Goal: Navigation & Orientation: Find specific page/section

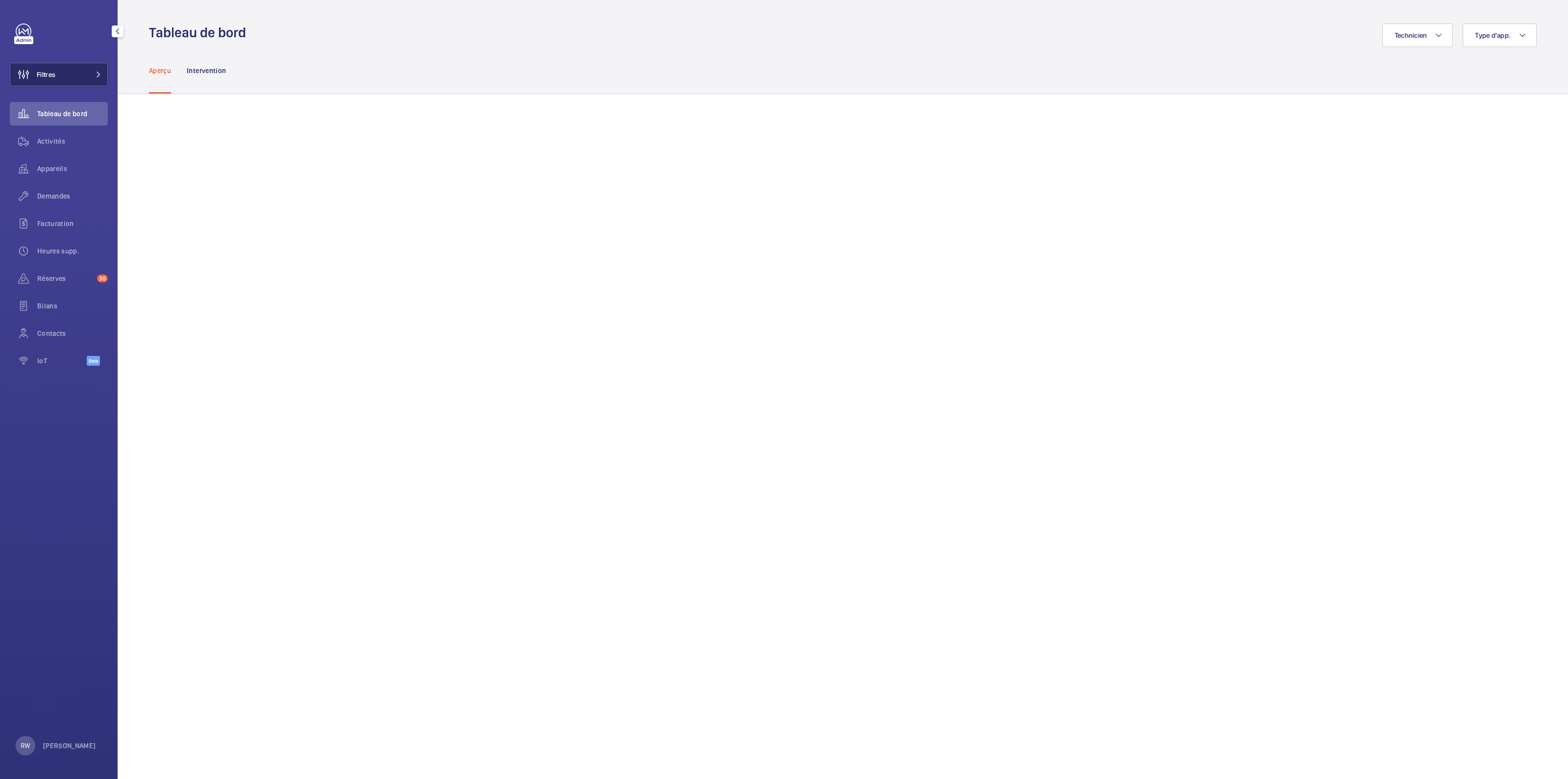
click at [88, 67] on button "Filtres" at bounding box center [58, 74] width 98 height 24
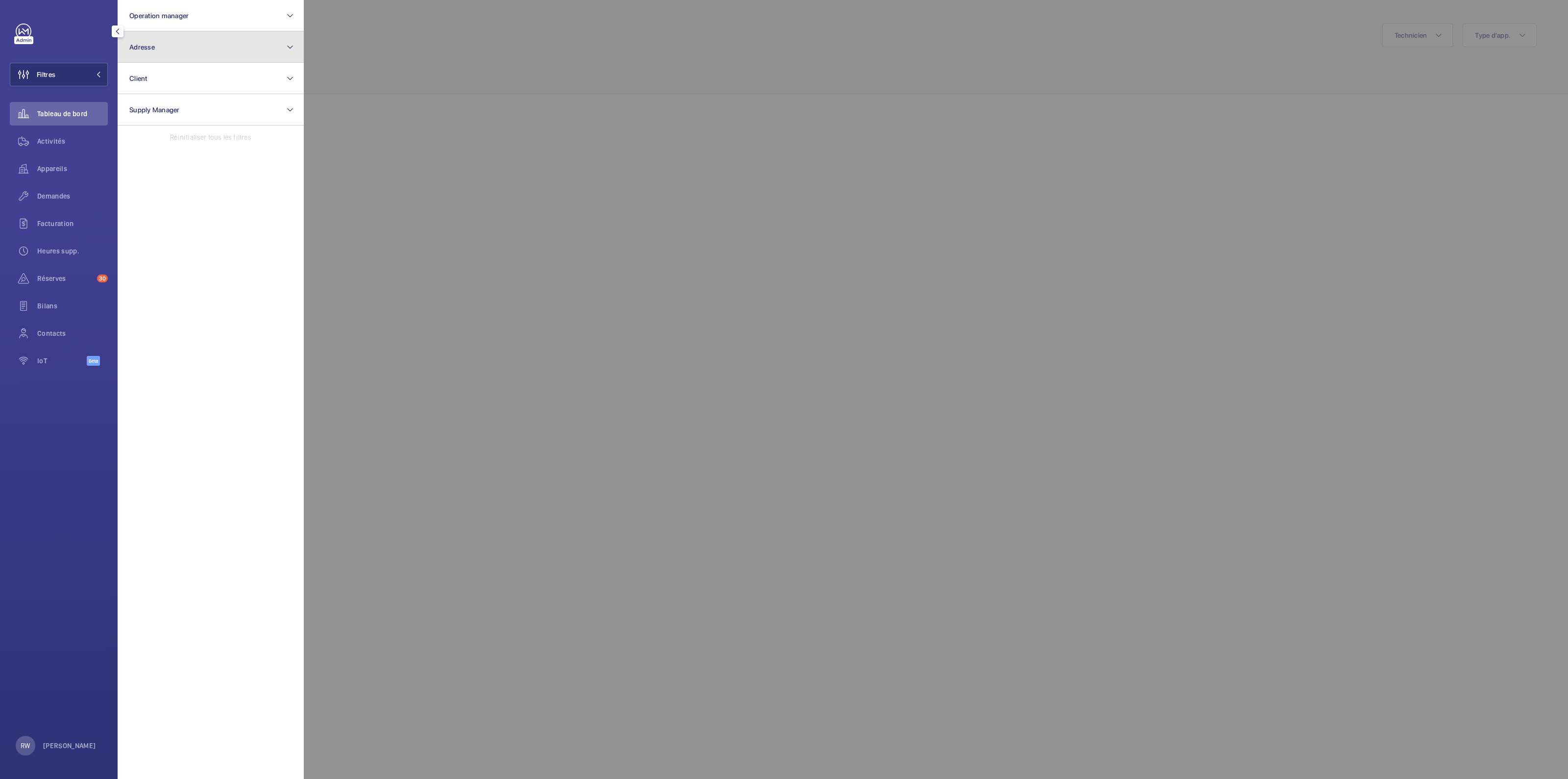
click at [162, 48] on button "Adresse" at bounding box center [211, 48] width 186 height 32
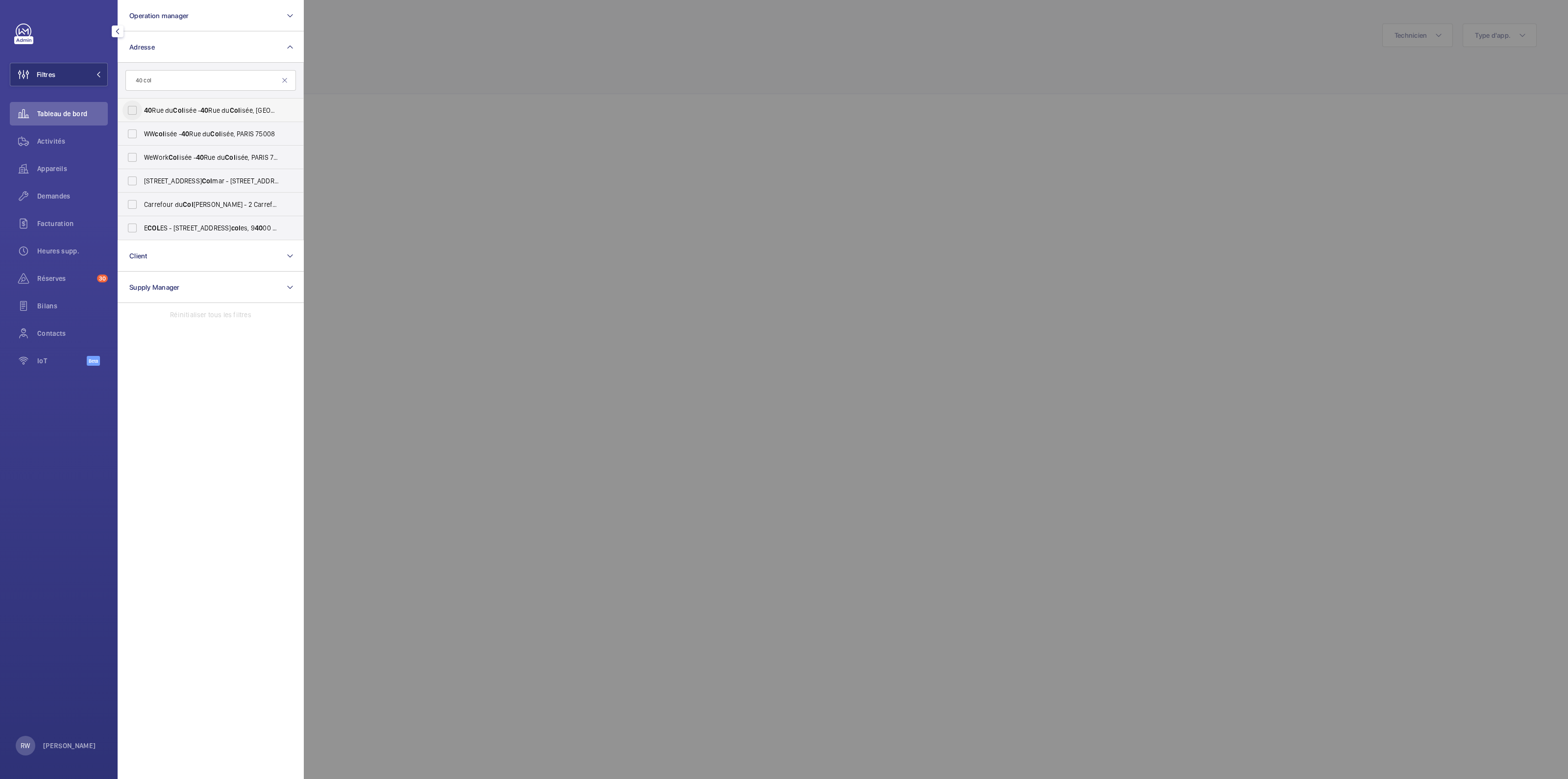
type input "40 col"
click at [135, 108] on input "40 Rue du Col isée - 40 Rue du Col isée, 75008 PARIS, PARIS 75008" at bounding box center [132, 110] width 19 height 19
checkbox input "true"
click at [126, 135] on input "WW col isée - 40 Rue du Col isée, PARIS 75008" at bounding box center [132, 134] width 19 height 19
checkbox input "true"
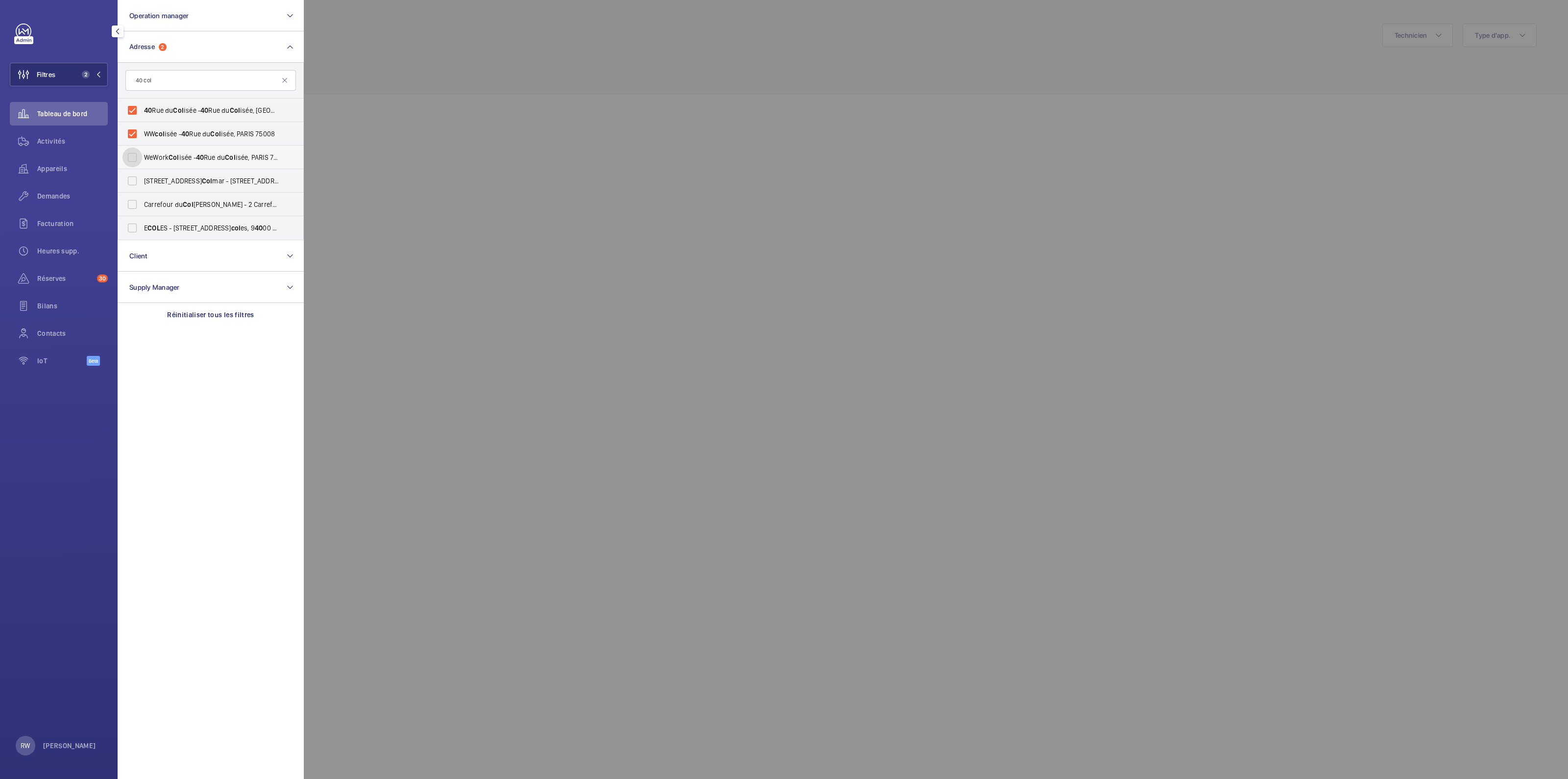
click at [130, 163] on input "WeWork Col isée - 40 Rue du Col isée, PARIS 75008" at bounding box center [132, 157] width 19 height 19
checkbox input "true"
click at [456, 100] on div at bounding box center [1088, 389] width 1568 height 779
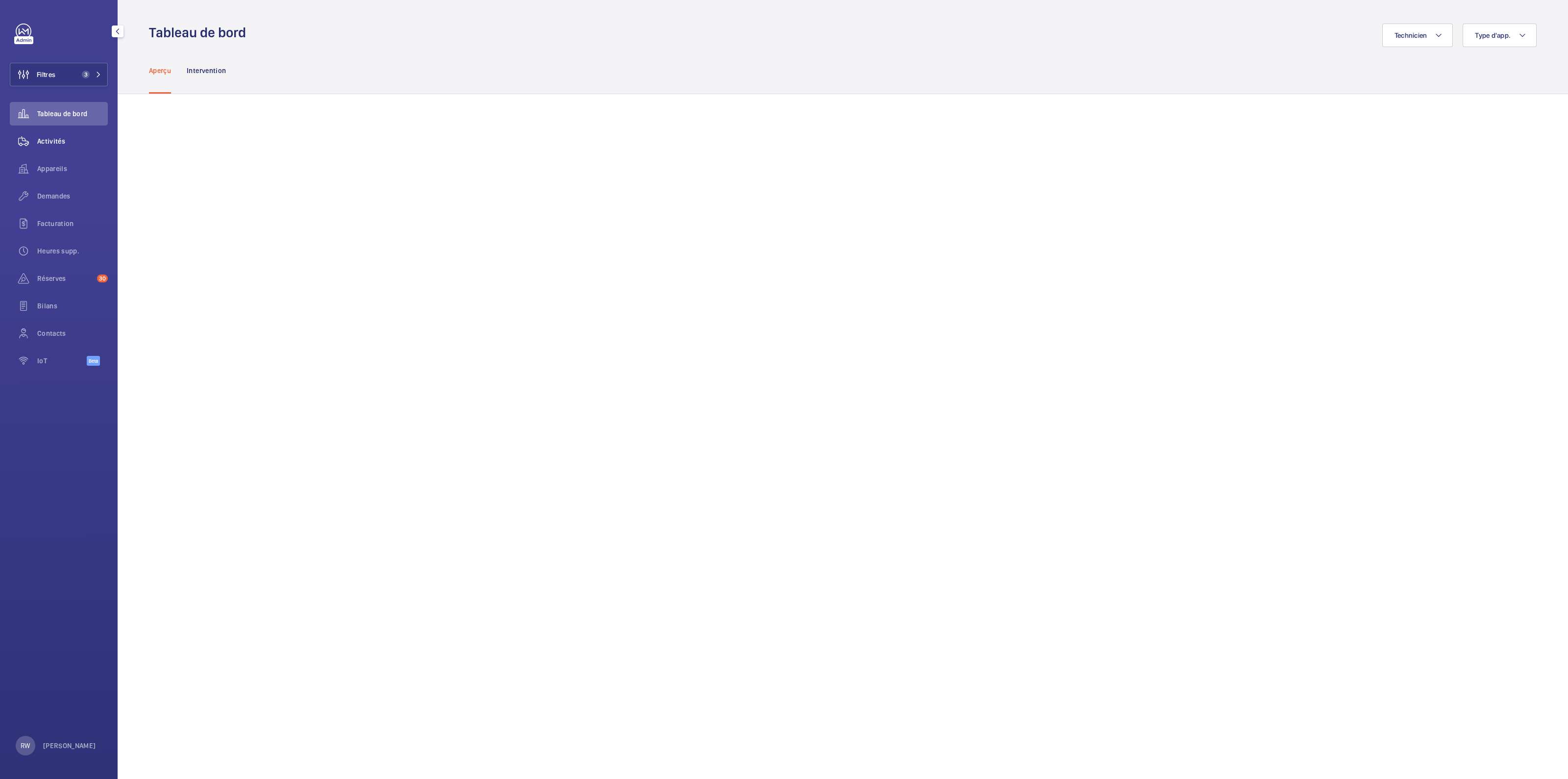
drag, startPoint x: 44, startPoint y: 137, endPoint x: 41, endPoint y: 146, distance: 9.5
click at [44, 137] on span "Activités" at bounding box center [72, 141] width 71 height 10
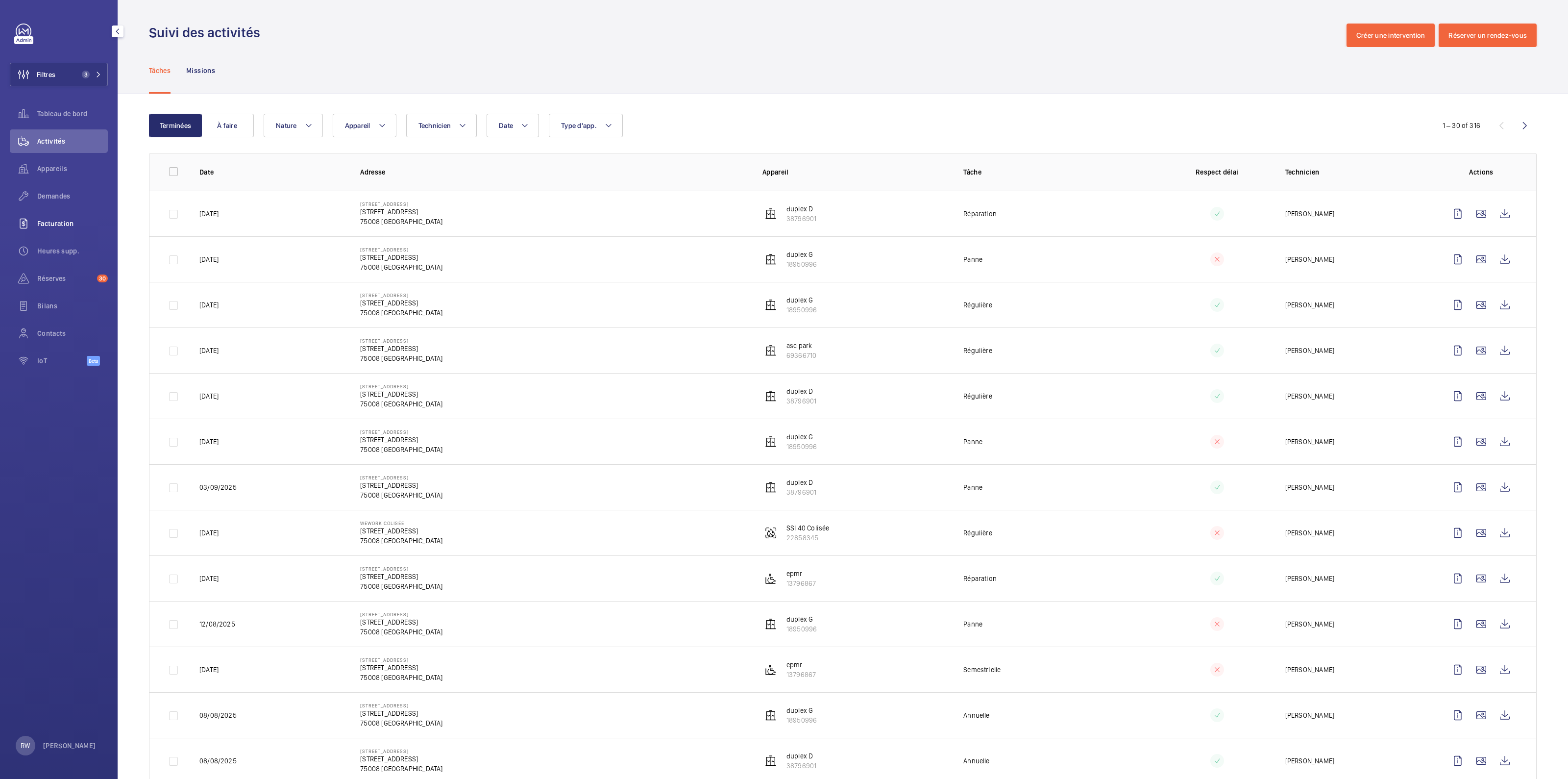
click at [52, 223] on span "Facturation" at bounding box center [72, 224] width 71 height 10
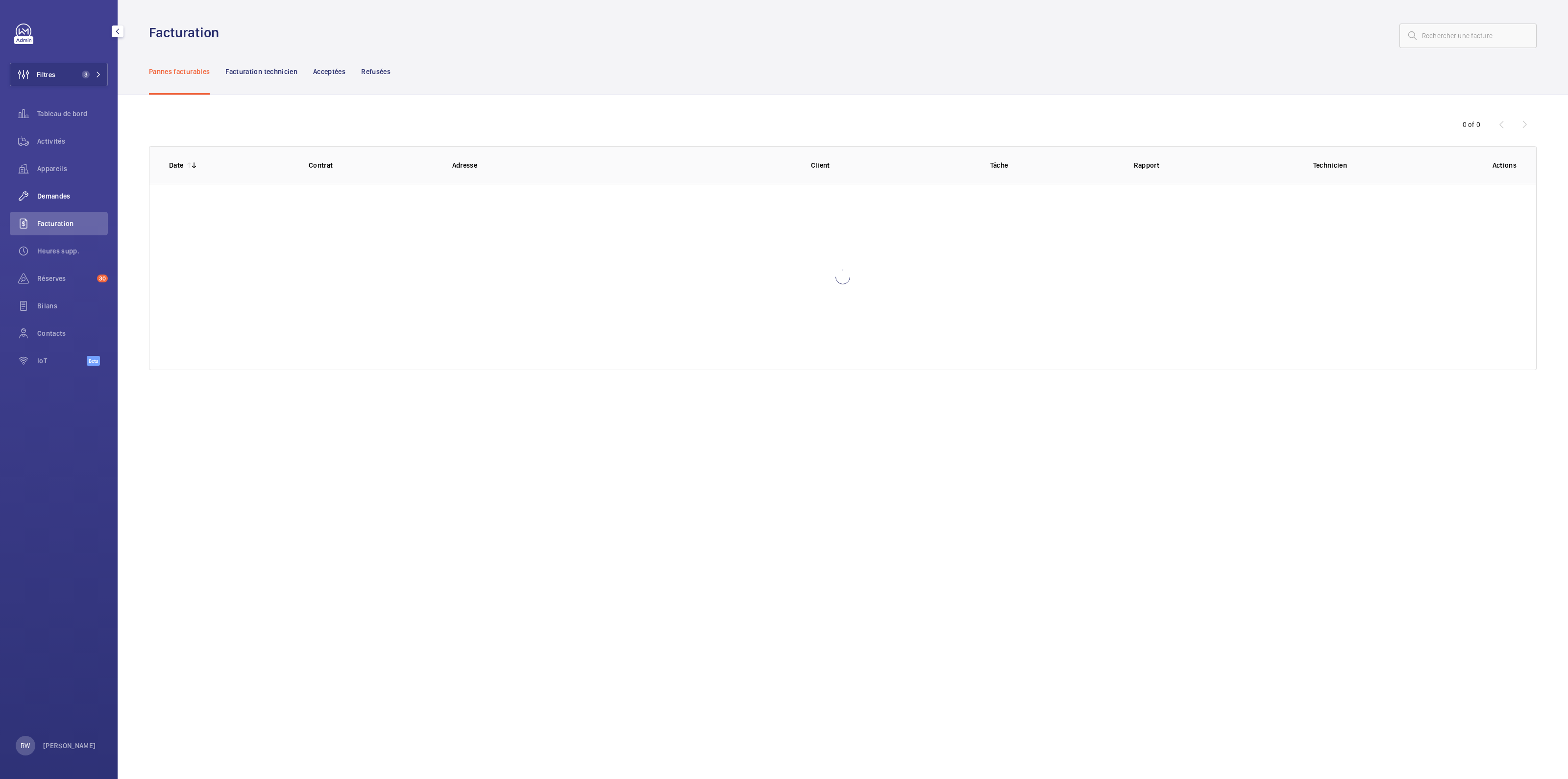
click at [46, 190] on div "Demandes" at bounding box center [58, 196] width 98 height 24
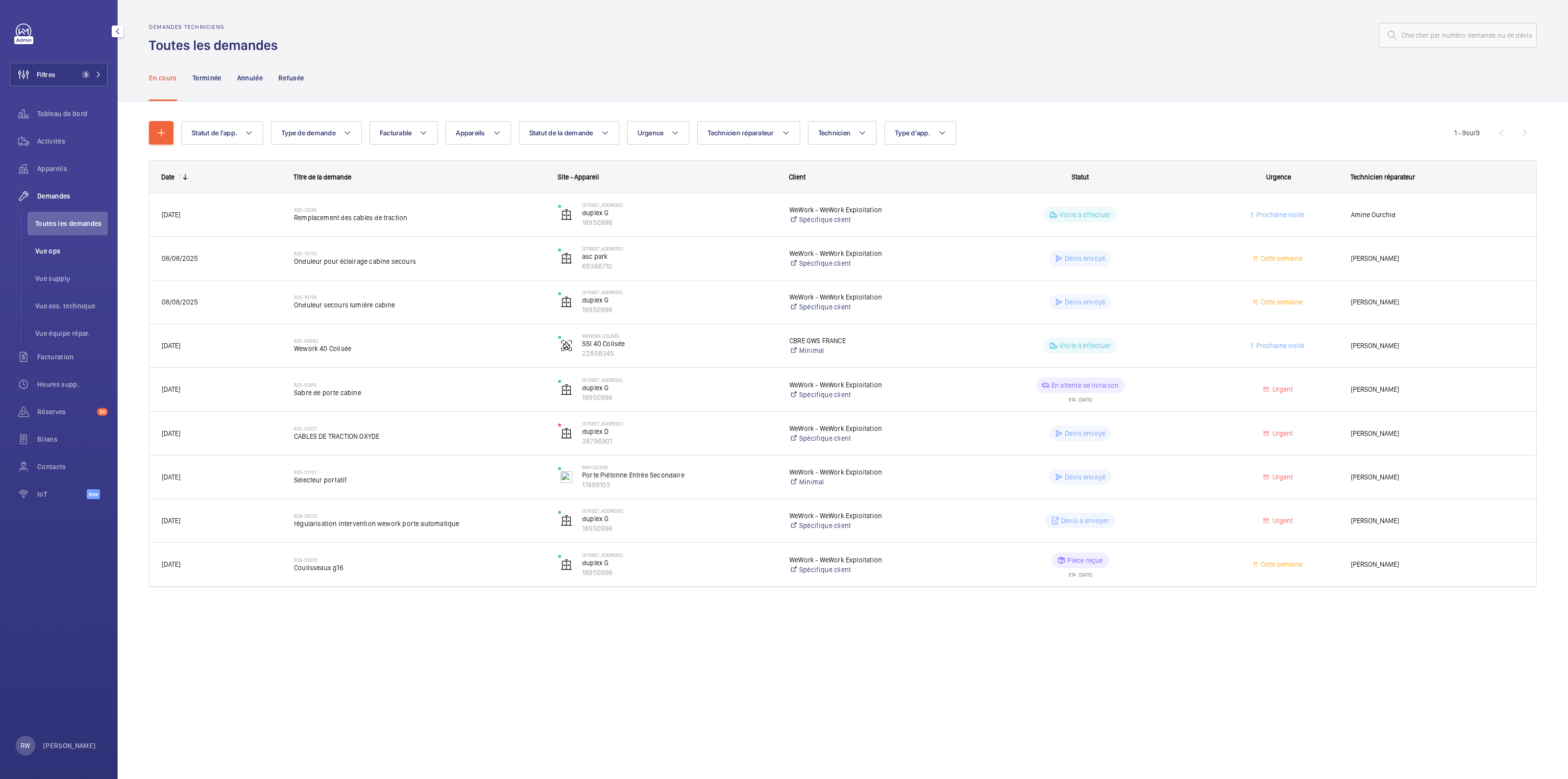
click at [50, 249] on span "Vue ops" at bounding box center [71, 251] width 72 height 10
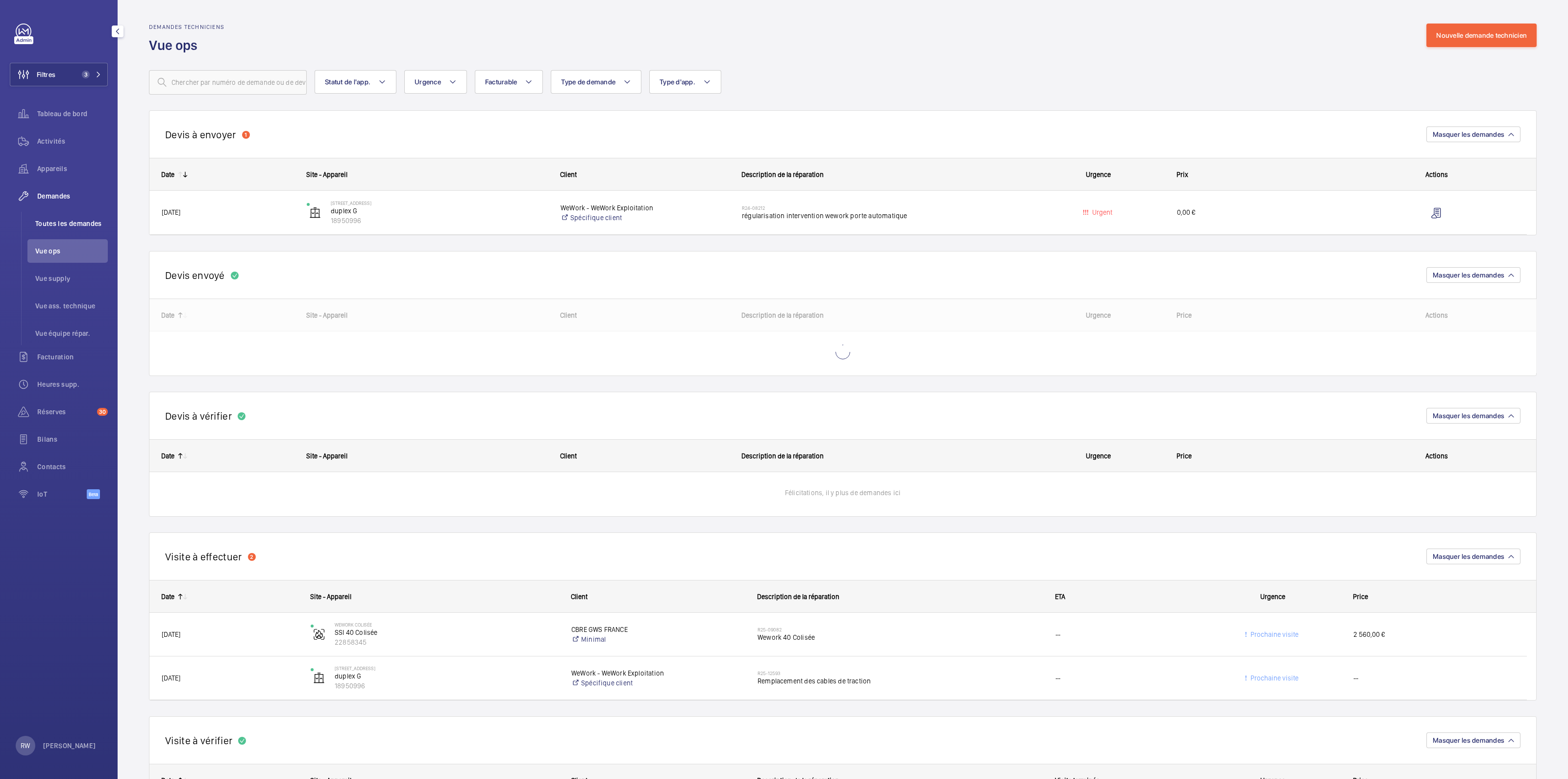
click at [86, 229] on li "Toutes les demandes" at bounding box center [68, 224] width 80 height 24
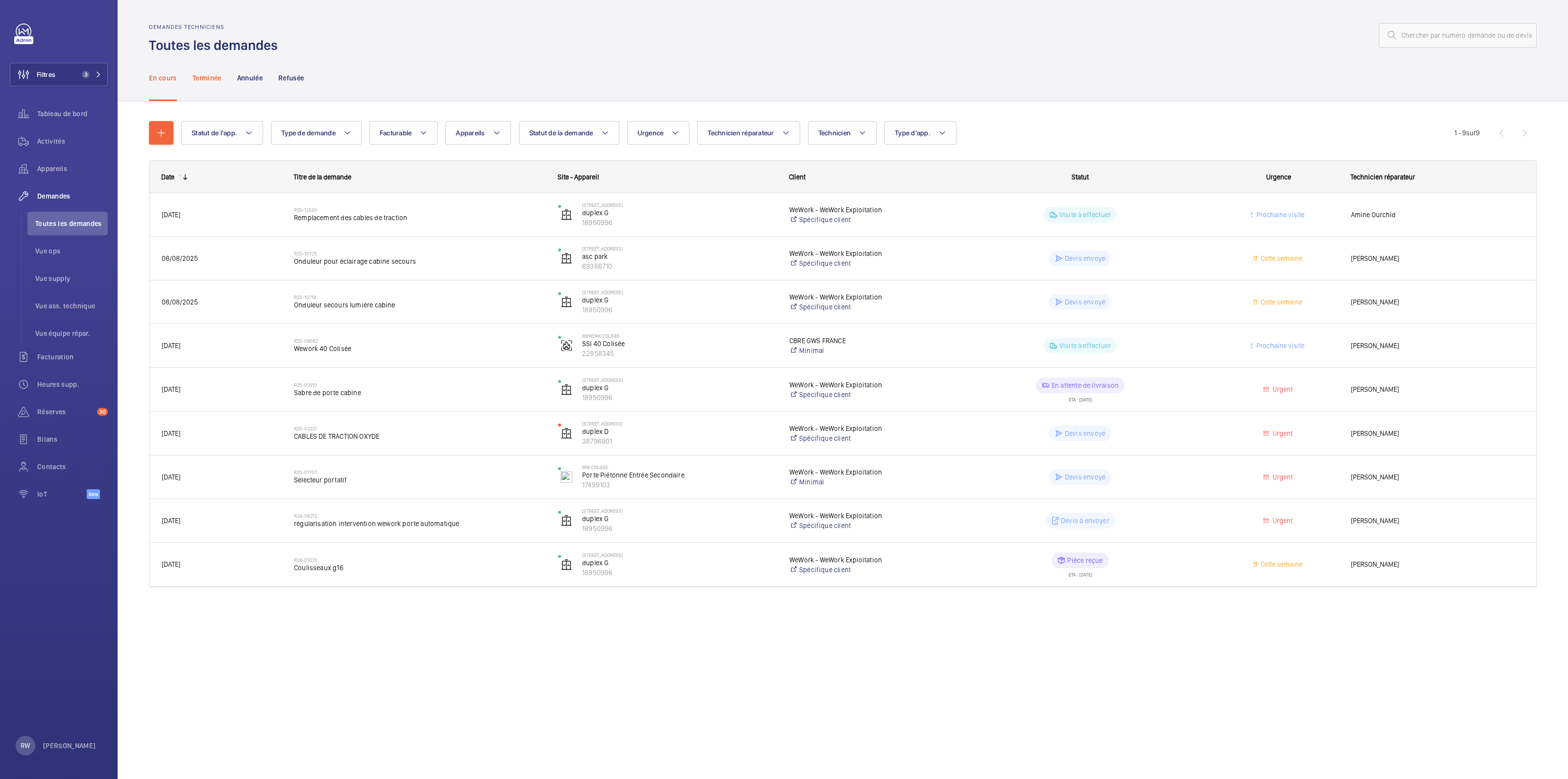
click at [210, 76] on p "Terminée" at bounding box center [206, 78] width 29 height 10
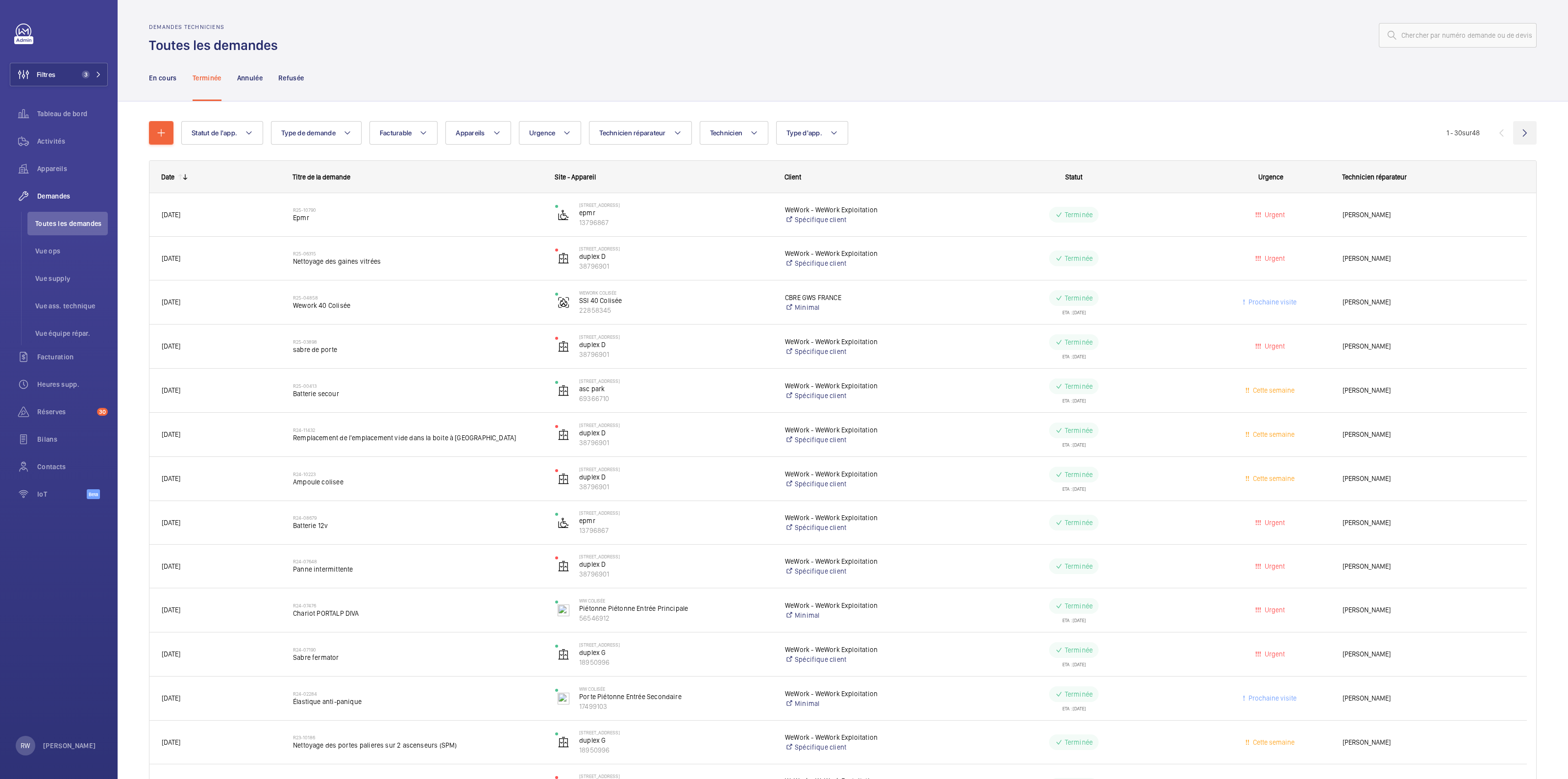
click at [1522, 133] on wm-front-icon-button at bounding box center [1525, 133] width 24 height 24
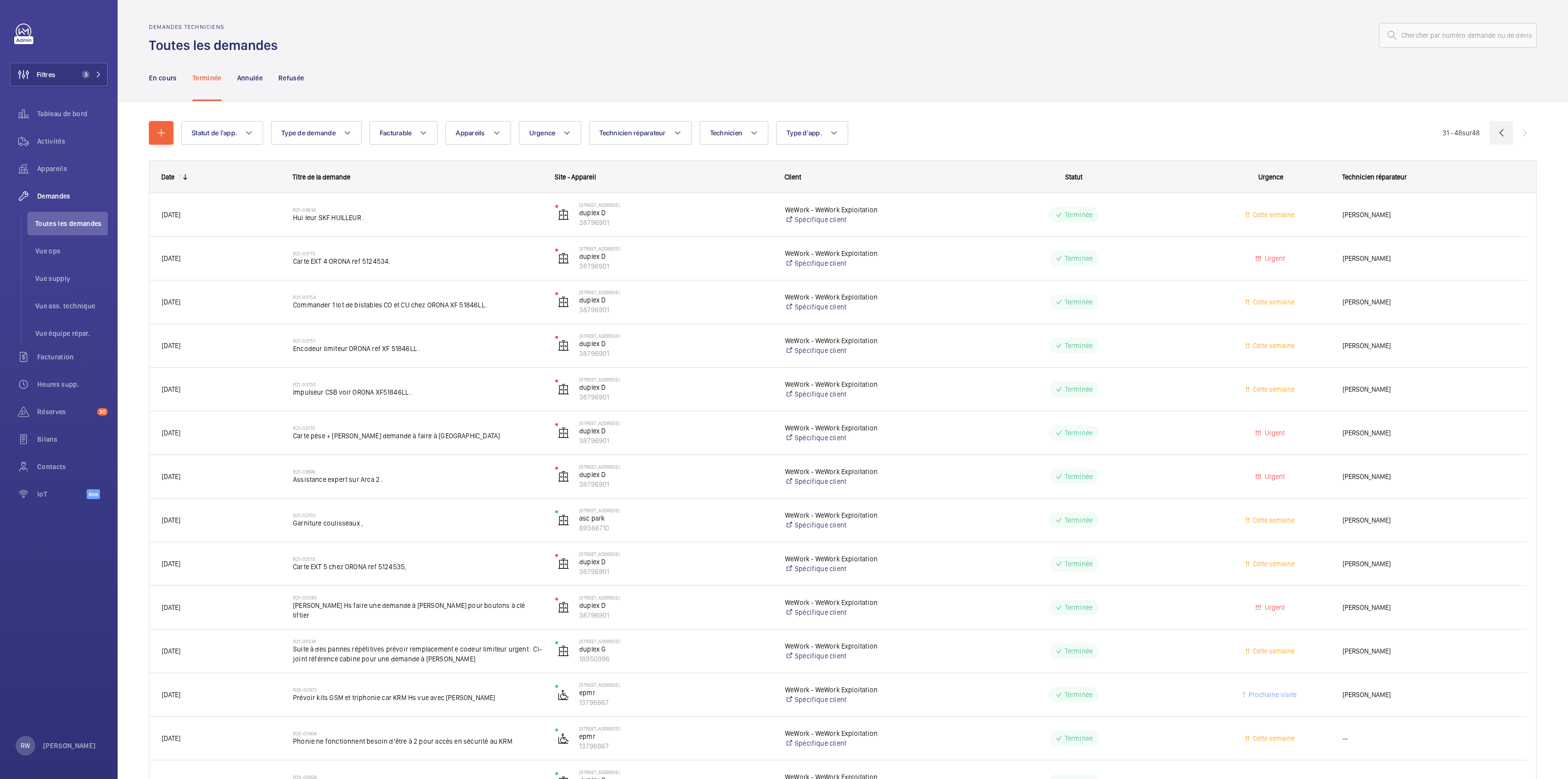
click at [1491, 135] on wm-front-icon-button at bounding box center [1501, 133] width 24 height 24
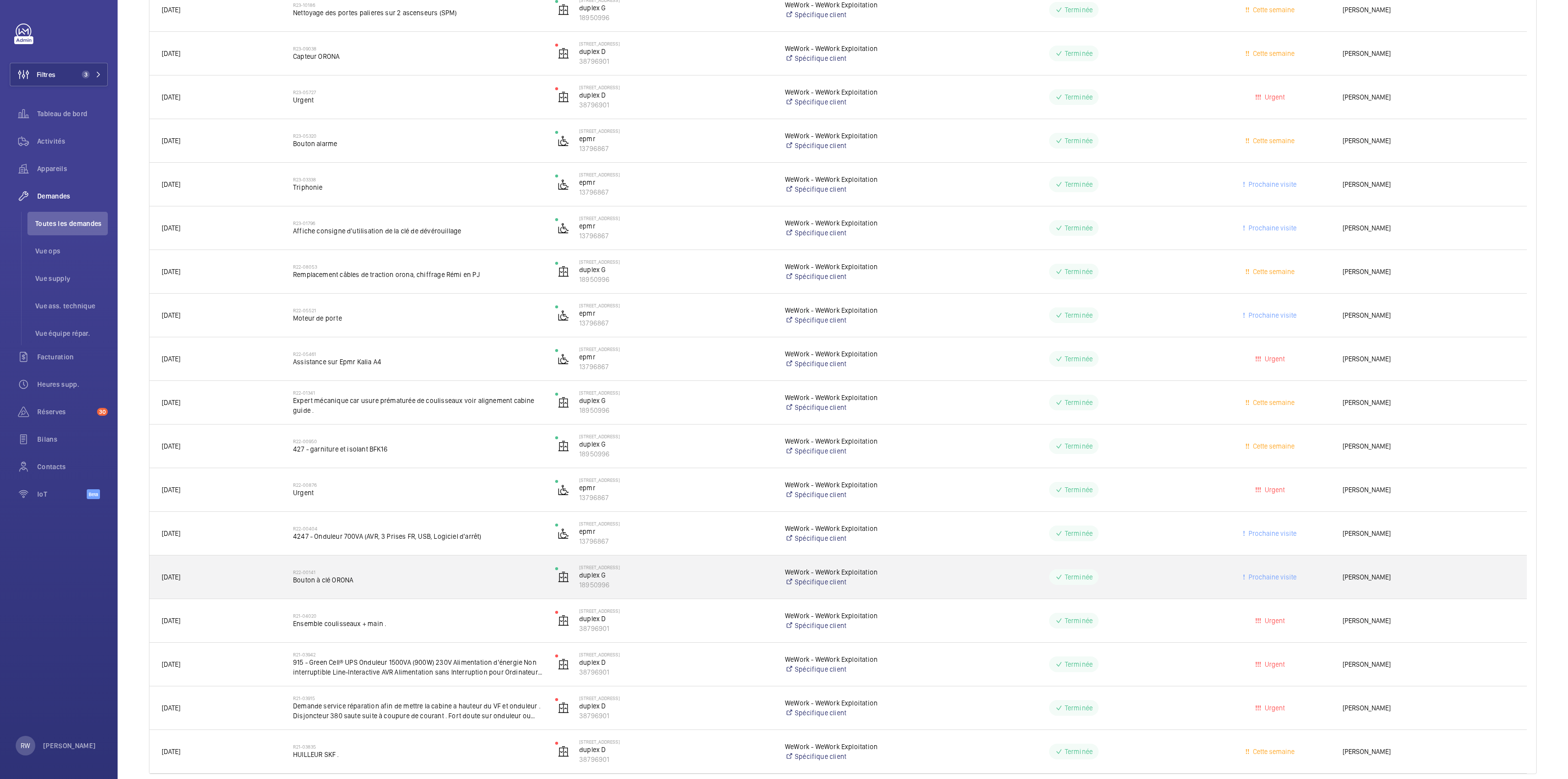
scroll to position [774, 0]
